Goal: Information Seeking & Learning: Find specific fact

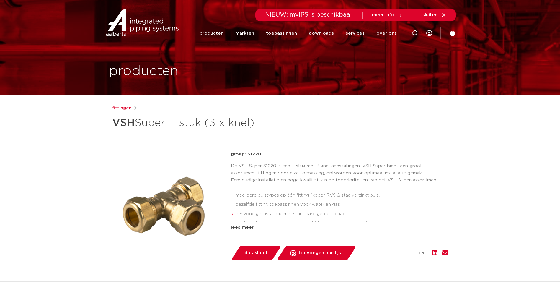
click at [222, 33] on link "producten" at bounding box center [212, 33] width 24 height 24
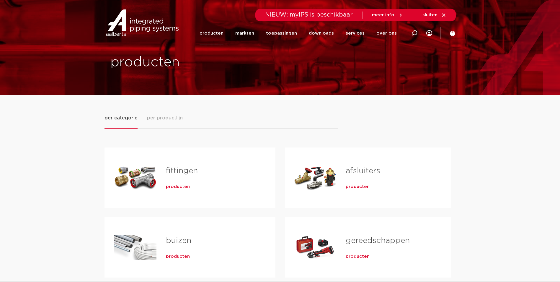
click at [190, 176] on h2 "fittingen" at bounding box center [211, 172] width 91 height 14
click at [174, 186] on span "producten" at bounding box center [178, 187] width 24 height 6
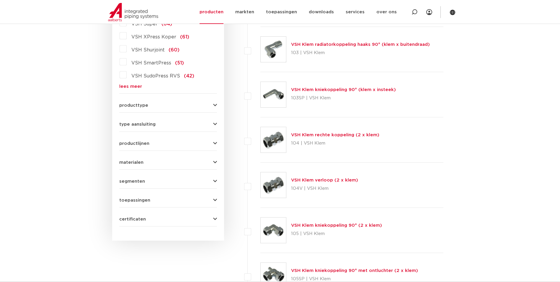
scroll to position [132, 0]
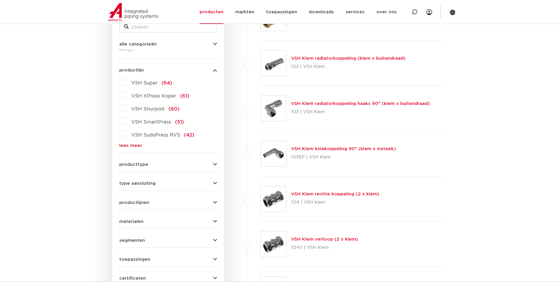
click at [130, 145] on link "lees meer" at bounding box center [168, 145] width 98 height 4
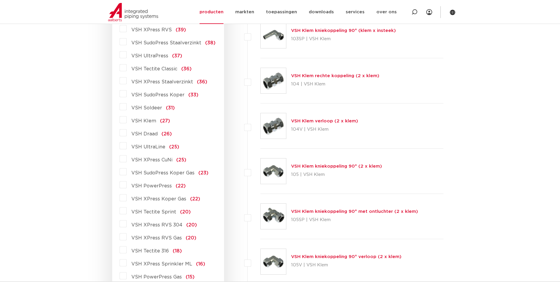
scroll to position [280, 0]
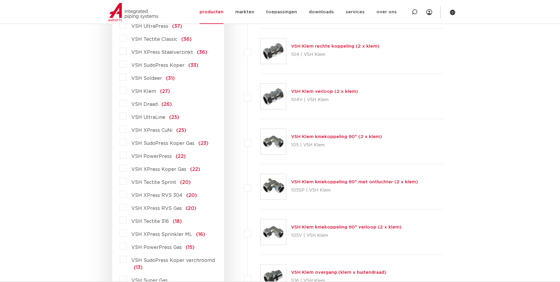
click at [127, 247] on label "VSH PowerPress Gas (15)" at bounding box center [161, 245] width 68 height 9
click at [0, 0] on input "VSH PowerPress Gas (15)" at bounding box center [0, 0] width 0 height 0
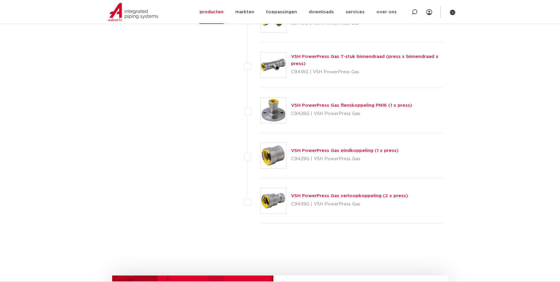
scroll to position [553, 0]
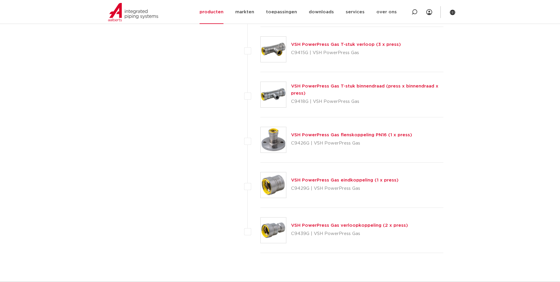
click at [328, 225] on link "VSH PowerPress Gas verloopkoppeling (2 x press)" at bounding box center [349, 225] width 117 height 4
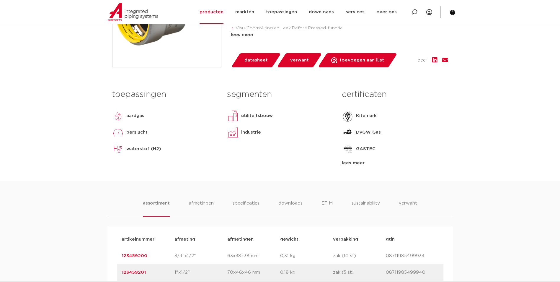
scroll to position [325, 0]
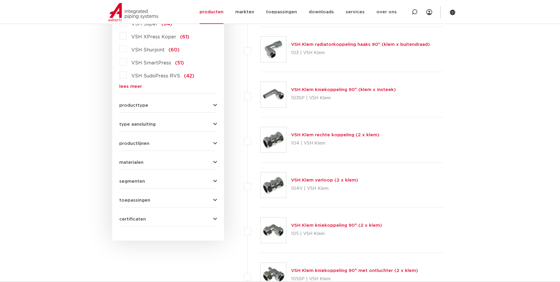
scroll to position [44, 0]
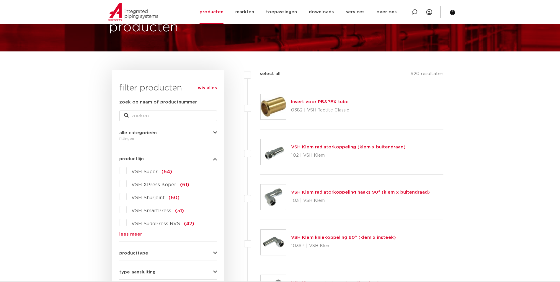
click at [121, 233] on link "lees meer" at bounding box center [168, 234] width 98 height 4
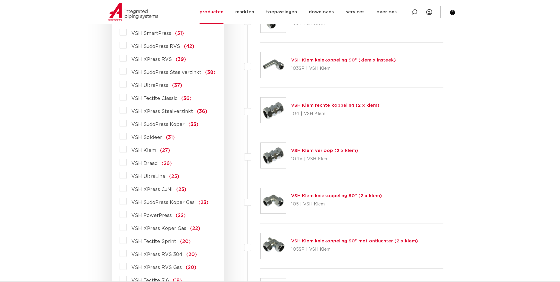
scroll to position [339, 0]
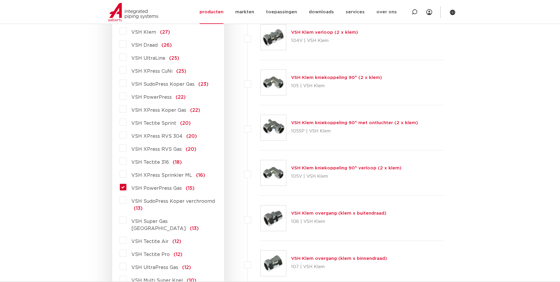
click at [141, 190] on span "VSH PowerPress Gas" at bounding box center [156, 188] width 51 height 5
click at [0, 0] on input "VSH PowerPress Gas (15)" at bounding box center [0, 0] width 0 height 0
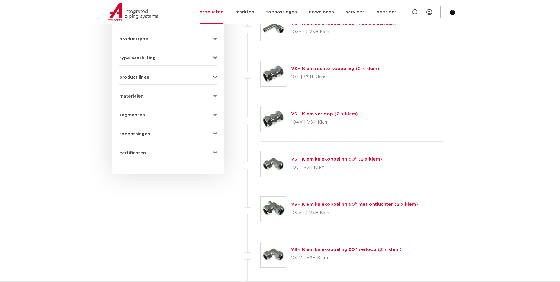
scroll to position [80, 0]
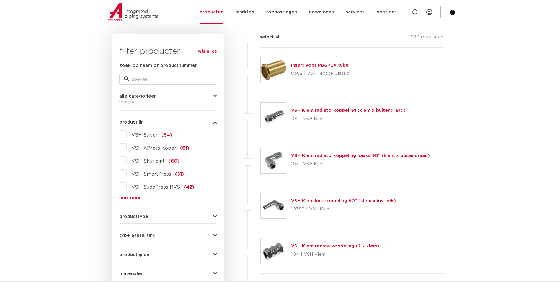
click at [132, 197] on link "lees meer" at bounding box center [168, 197] width 98 height 4
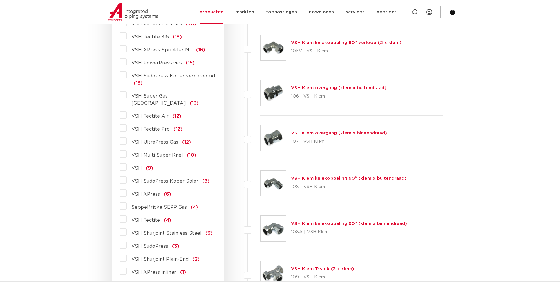
scroll to position [435, 0]
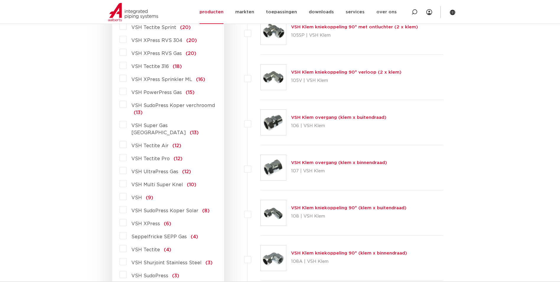
click at [127, 91] on label "VSH PowerPress Gas (15)" at bounding box center [161, 91] width 68 height 9
click at [0, 0] on input "VSH PowerPress Gas (15)" at bounding box center [0, 0] width 0 height 0
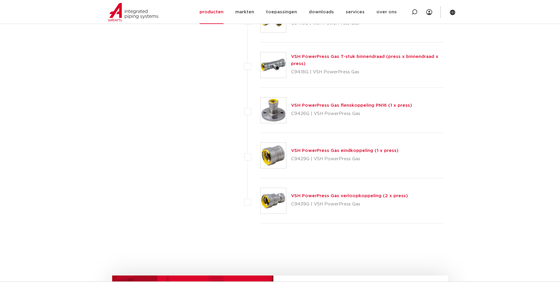
scroll to position [435, 0]
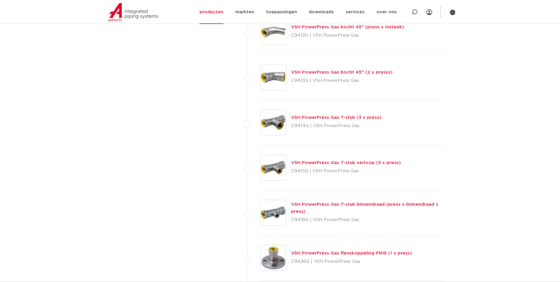
click at [322, 204] on link "VSH PowerPress Gas T-stuk binnendraad (press x binnendraad x press)" at bounding box center [364, 208] width 147 height 12
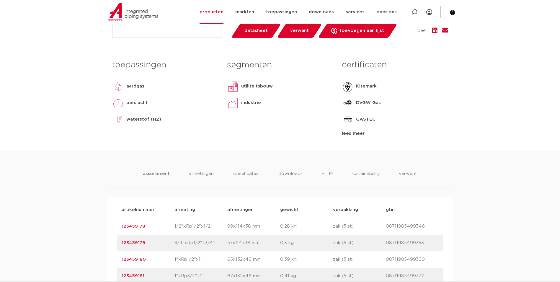
scroll to position [177, 0]
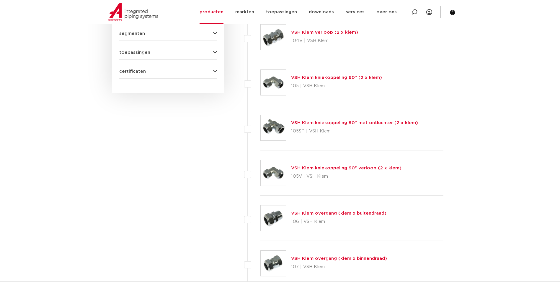
scroll to position [132, 0]
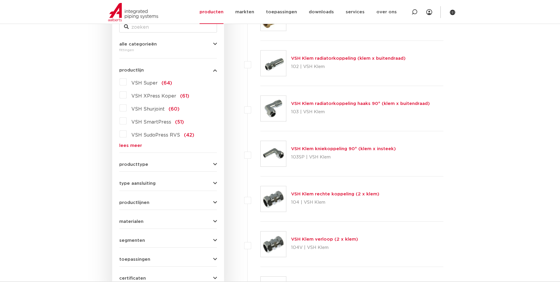
click at [135, 145] on link "lees meer" at bounding box center [168, 145] width 98 height 4
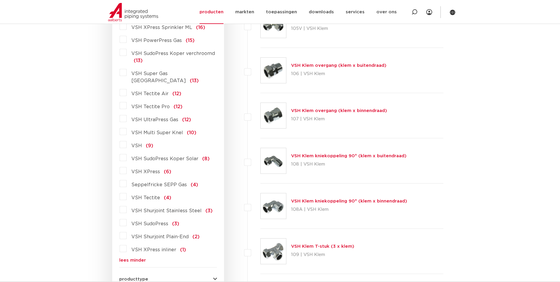
scroll to position [457, 0]
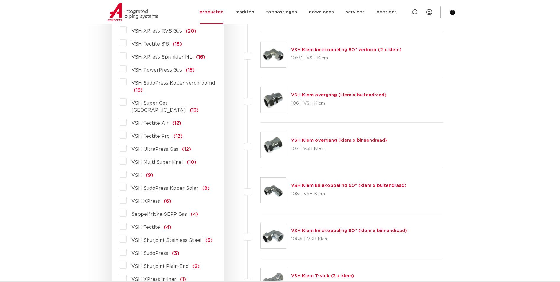
click at [162, 70] on span "VSH PowerPress Gas" at bounding box center [156, 70] width 51 height 5
click at [0, 0] on input "VSH PowerPress Gas (15)" at bounding box center [0, 0] width 0 height 0
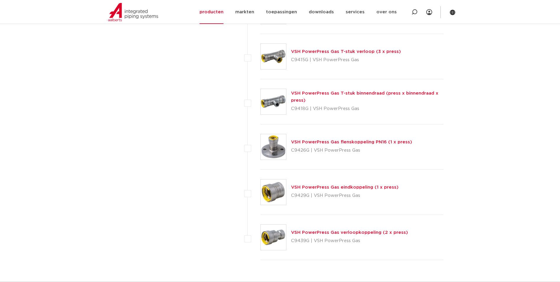
scroll to position [487, 0]
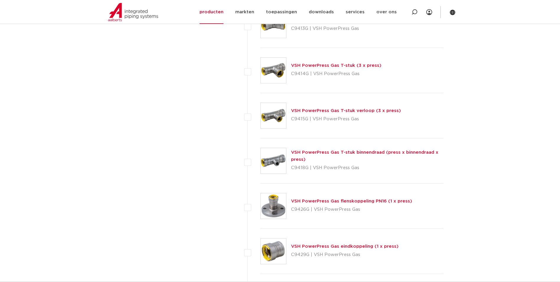
click at [354, 109] on link "VSH PowerPress Gas T-stuk verloop (3 x press)" at bounding box center [346, 110] width 110 height 4
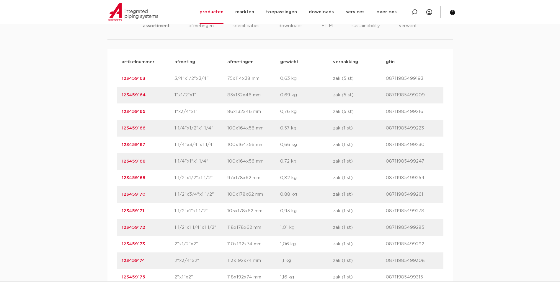
scroll to position [325, 0]
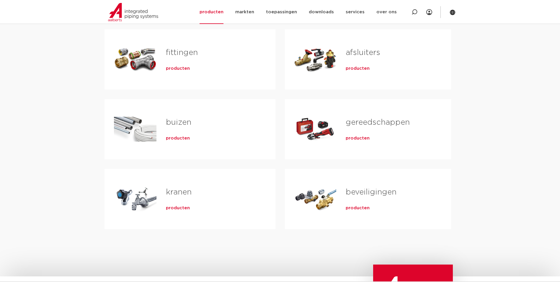
scroll to position [118, 0]
click at [174, 69] on span "producten" at bounding box center [178, 69] width 24 height 6
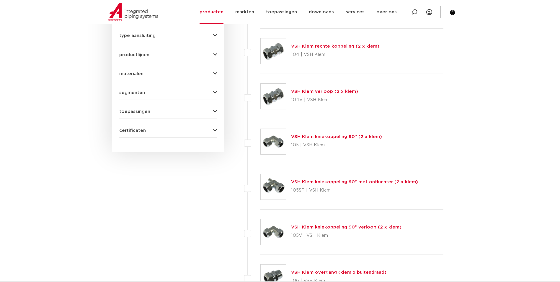
scroll to position [132, 0]
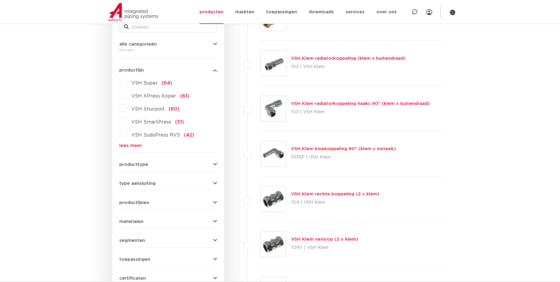
click at [139, 145] on link "lees meer" at bounding box center [168, 145] width 98 height 4
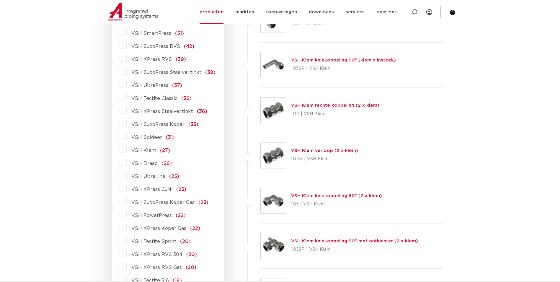
scroll to position [339, 0]
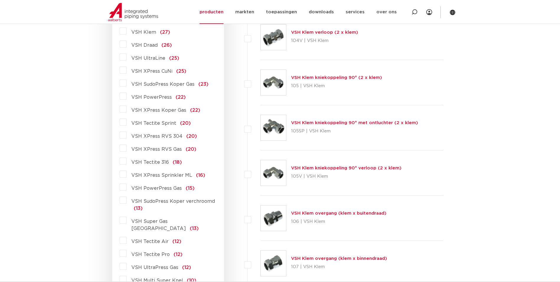
click at [127, 188] on label "VSH PowerPress Gas (15)" at bounding box center [161, 186] width 68 height 9
click at [0, 0] on input "VSH PowerPress Gas (15)" at bounding box center [0, 0] width 0 height 0
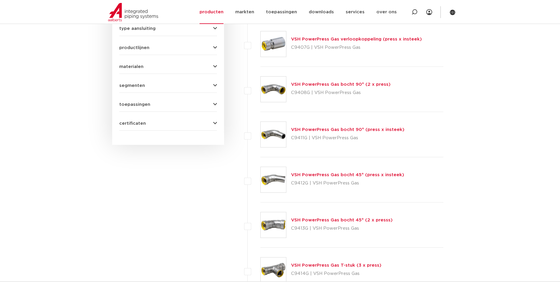
scroll to position [228, 0]
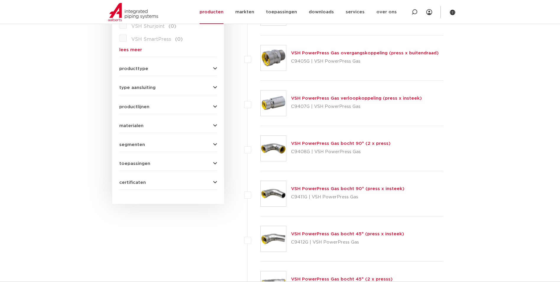
click at [362, 98] on link "VSH PowerPress Gas verloopkoppeling (press x insteek)" at bounding box center [356, 98] width 131 height 4
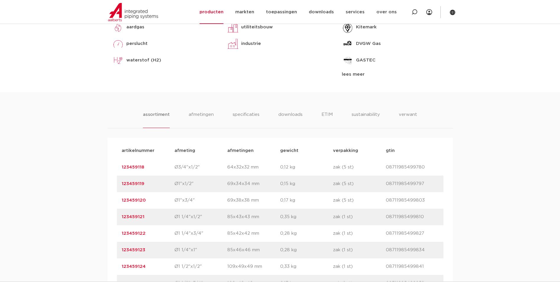
scroll to position [354, 0]
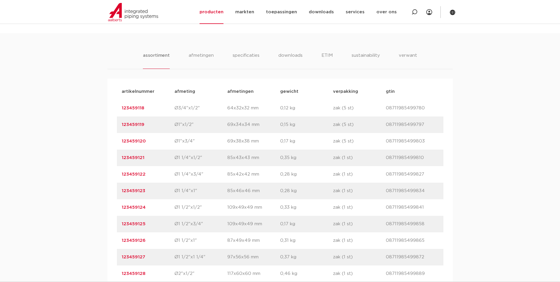
click at [131, 142] on link "123459120" at bounding box center [134, 141] width 24 height 4
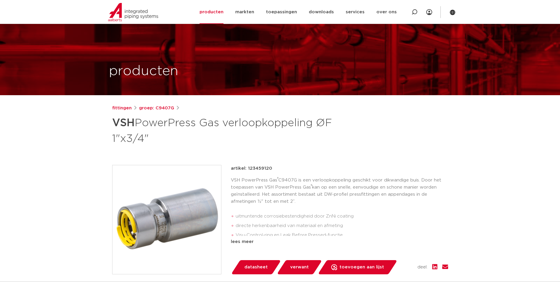
scroll to position [148, 0]
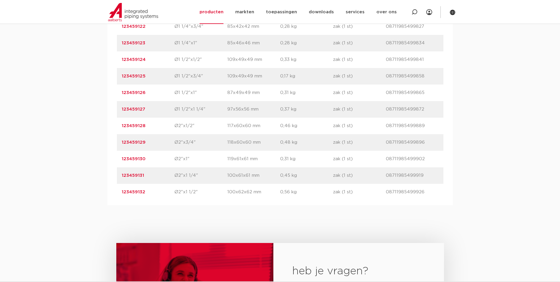
scroll to position [414, 0]
